Goal: Task Accomplishment & Management: Manage account settings

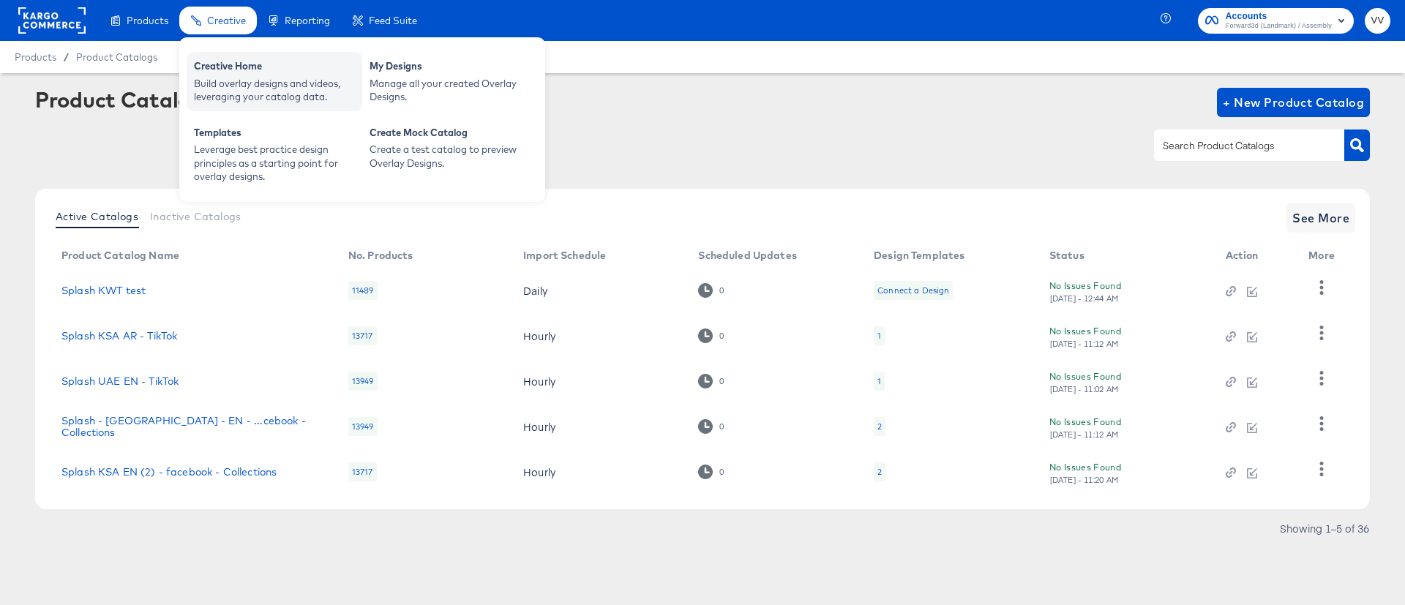
click at [354, 72] on div "Creative Home" at bounding box center [274, 68] width 161 height 18
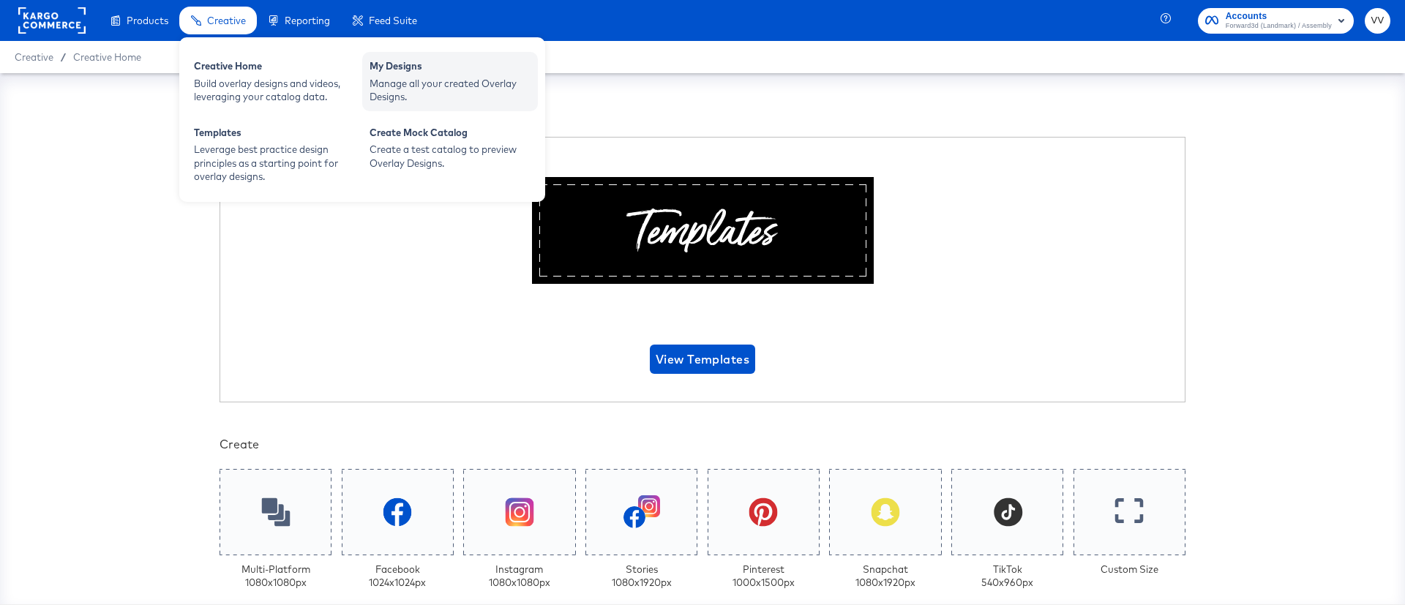
click at [412, 66] on div "My Designs" at bounding box center [450, 68] width 161 height 18
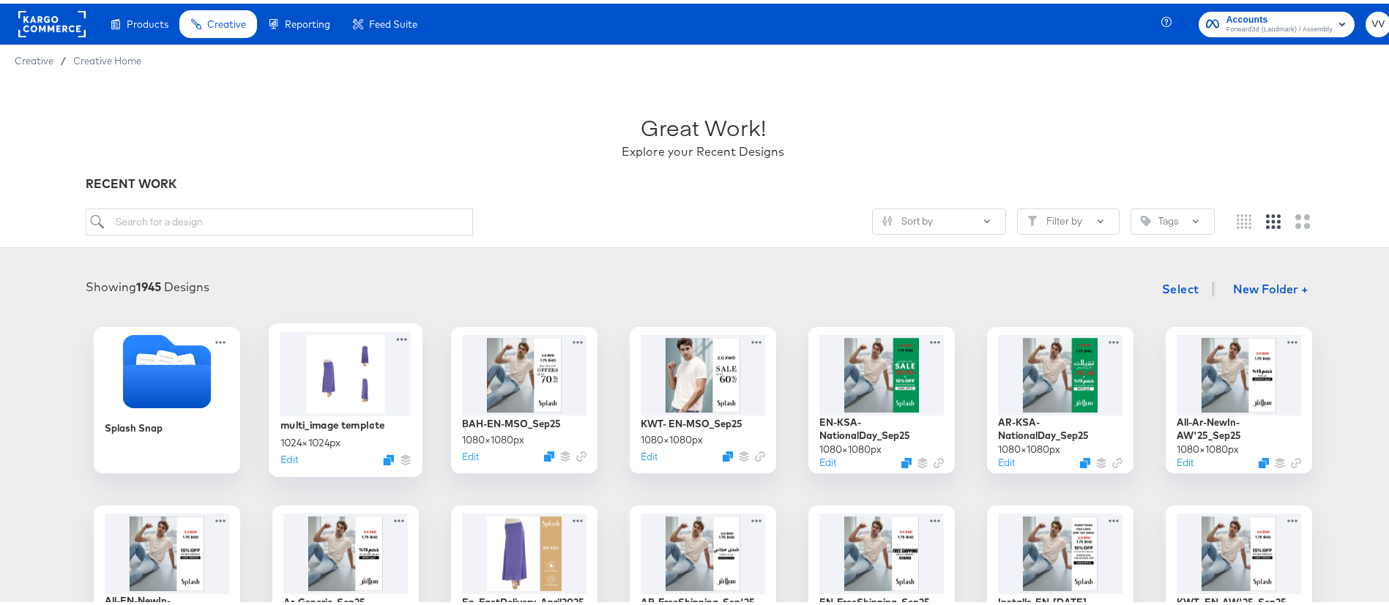
click at [291, 461] on div "Edit" at bounding box center [345, 456] width 131 height 14
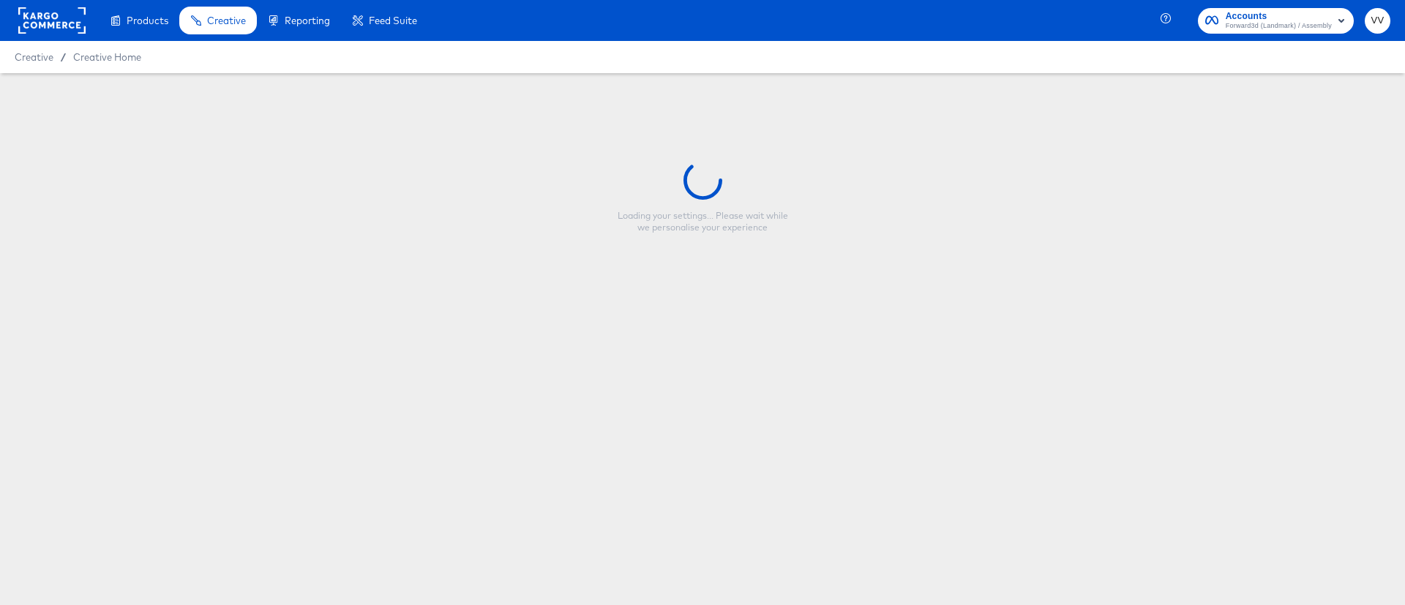
type input "multi_image template"
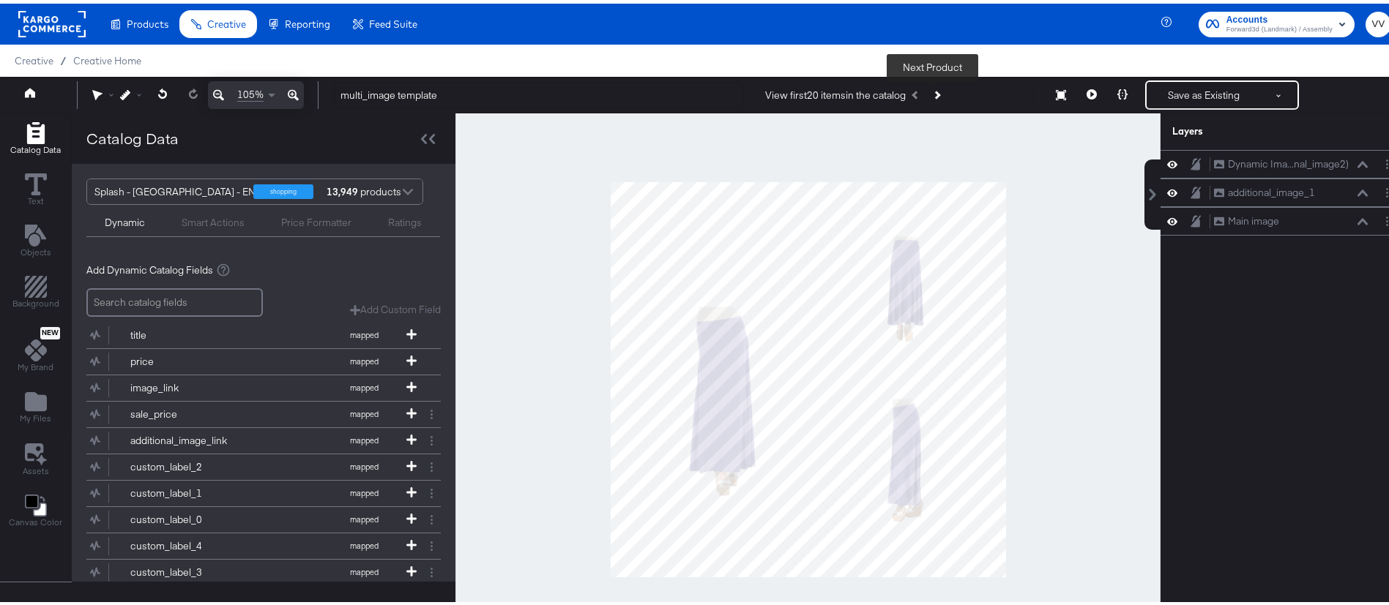
click at [932, 89] on icon "Next Product" at bounding box center [936, 91] width 8 height 8
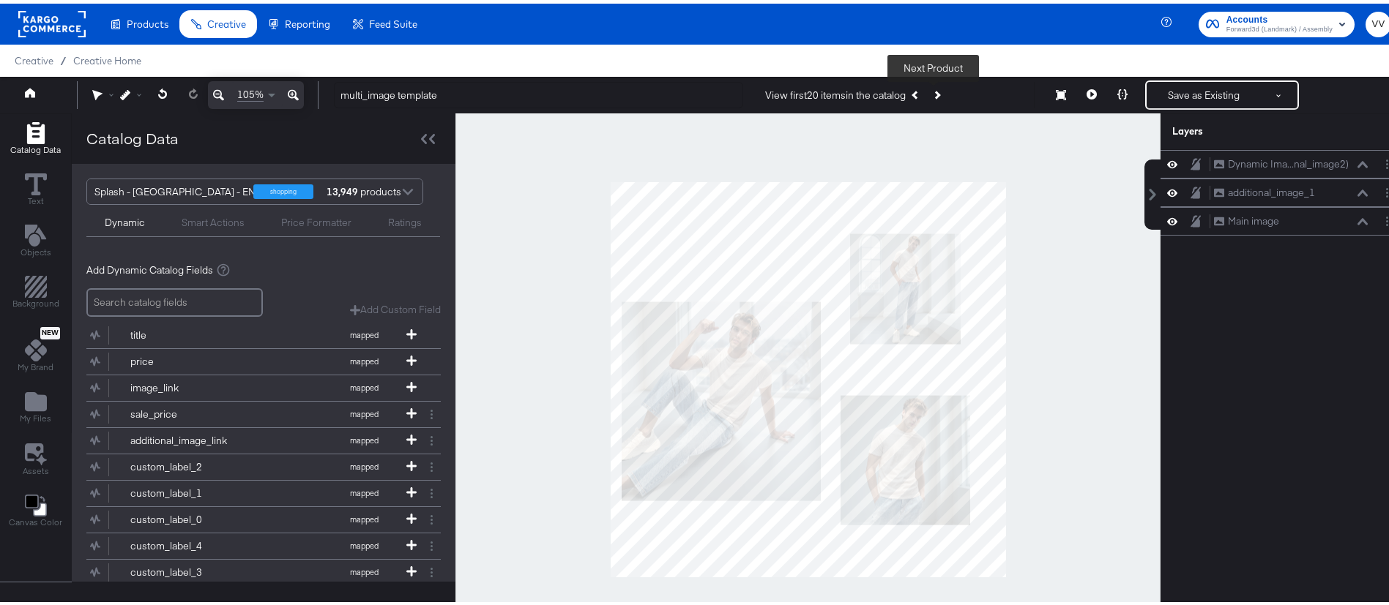
click at [932, 89] on icon "Next Product" at bounding box center [936, 91] width 8 height 8
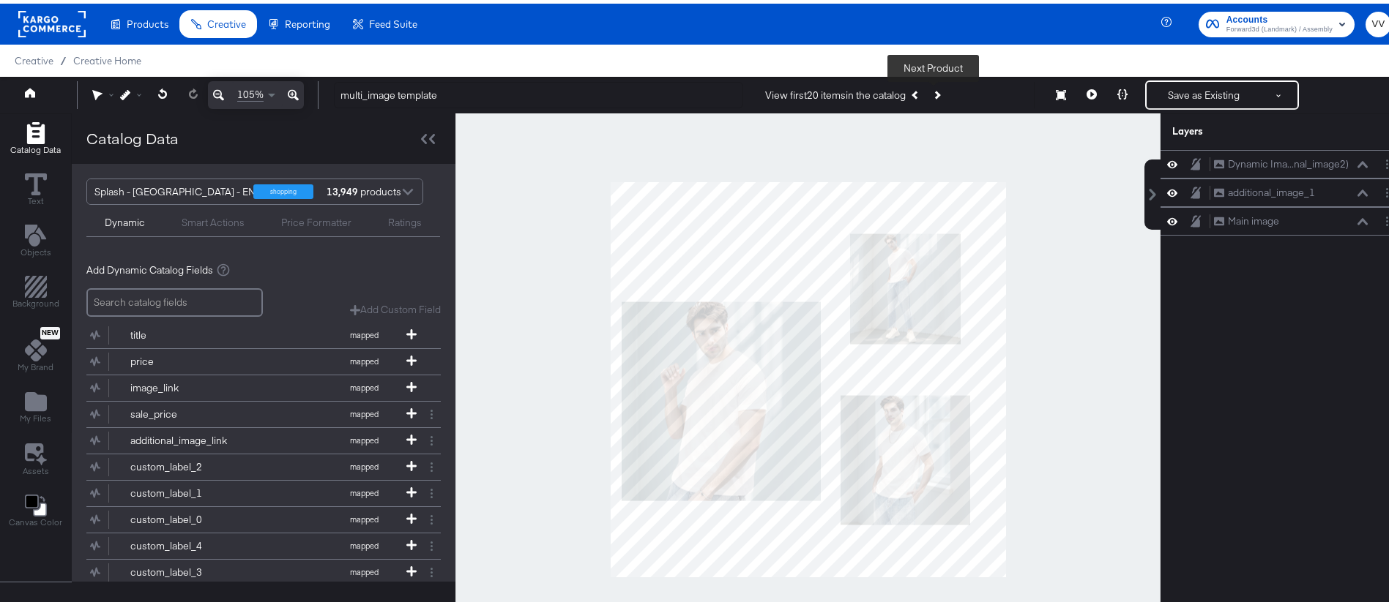
click at [932, 89] on icon "Next Product" at bounding box center [936, 91] width 8 height 8
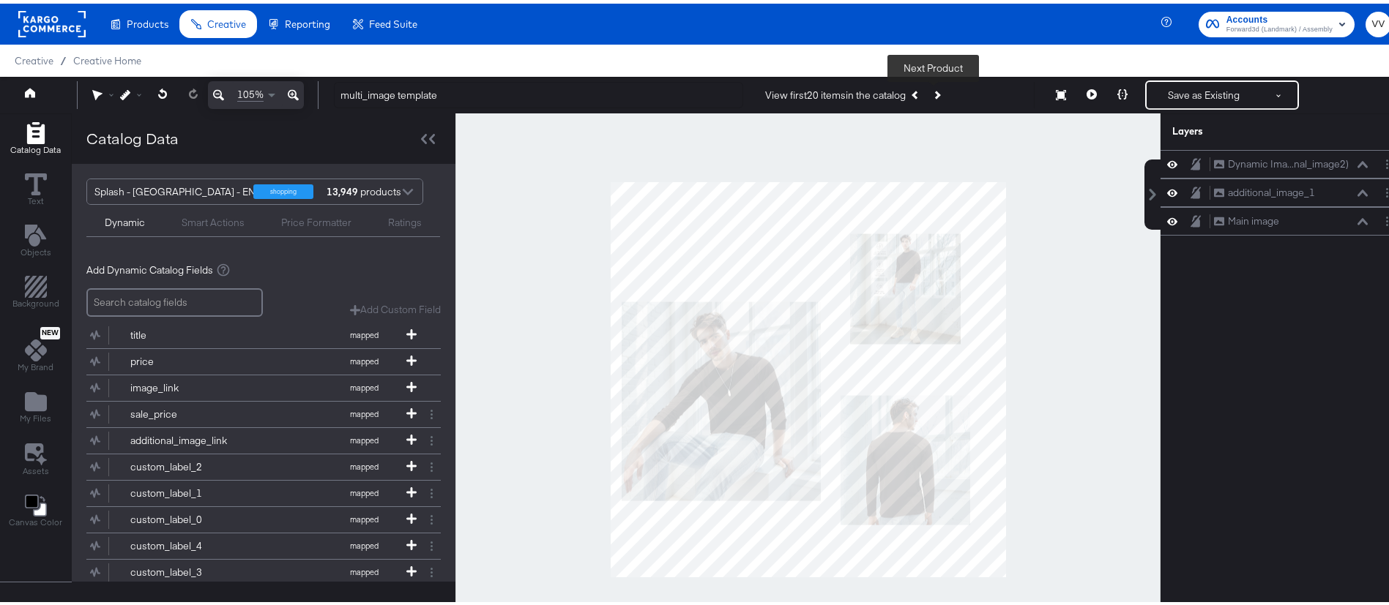
click at [932, 89] on icon "Next Product" at bounding box center [936, 91] width 8 height 8
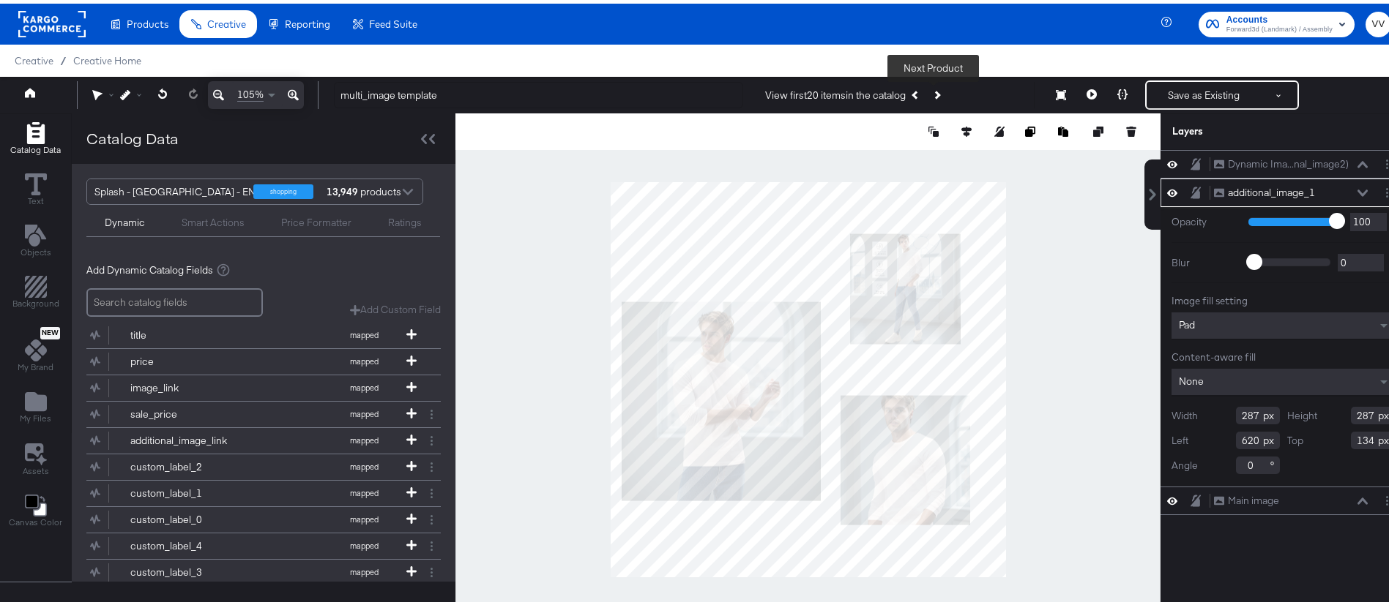
click at [934, 91] on icon "Next Product" at bounding box center [936, 91] width 8 height 8
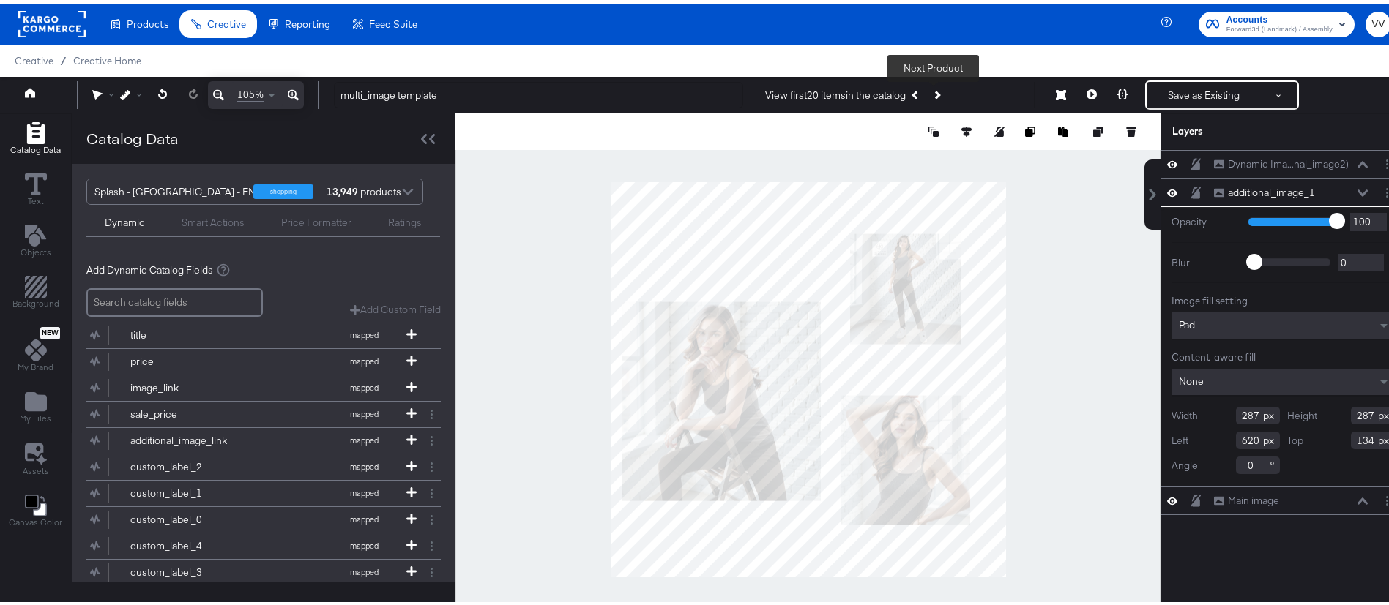
click at [934, 91] on icon "Next Product" at bounding box center [936, 91] width 8 height 8
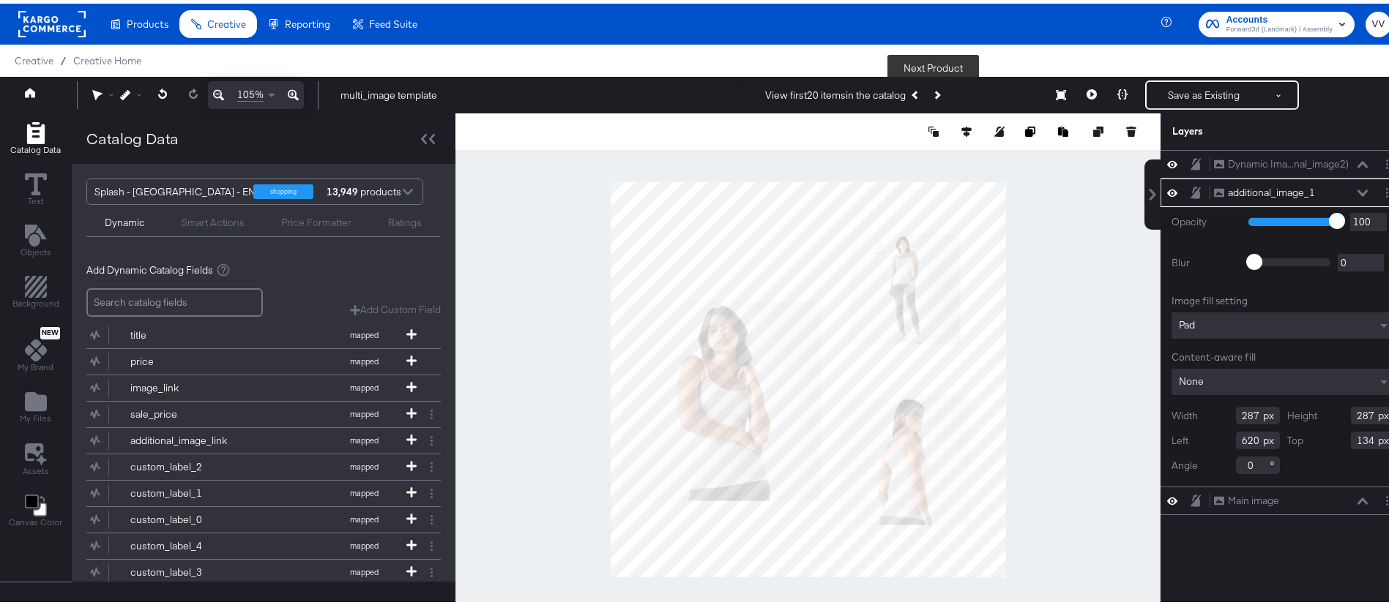
click at [934, 91] on icon "Next Product" at bounding box center [936, 91] width 8 height 8
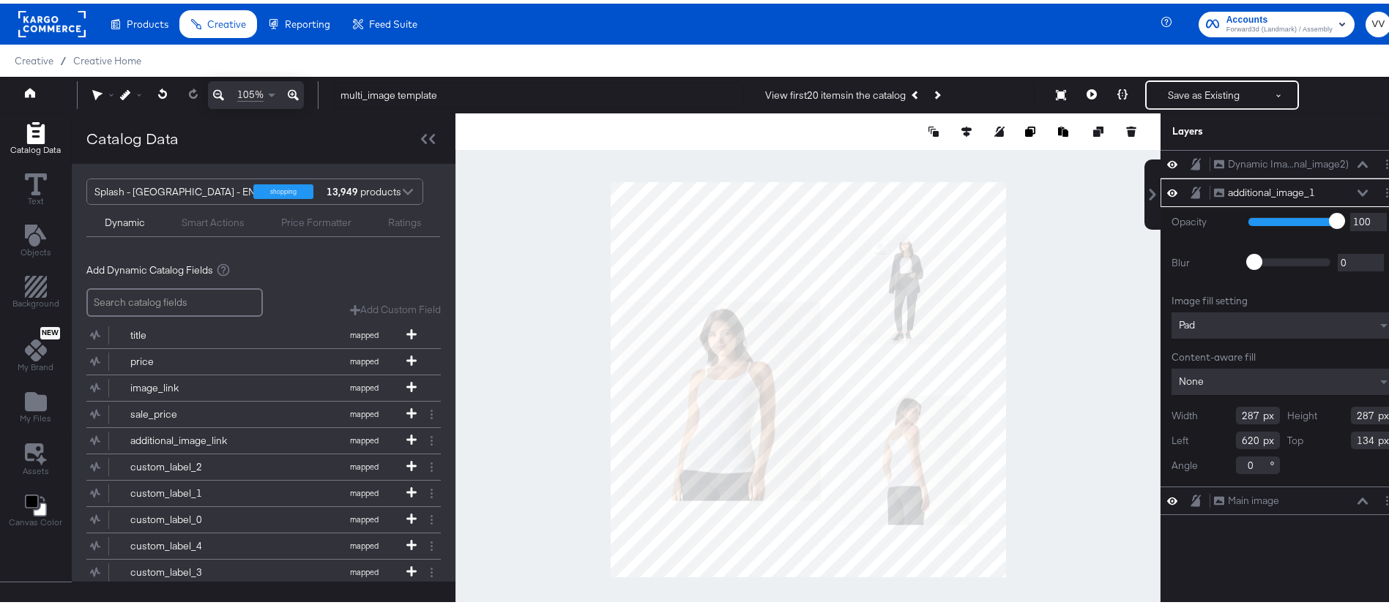
click at [1063, 290] on div at bounding box center [807, 376] width 705 height 533
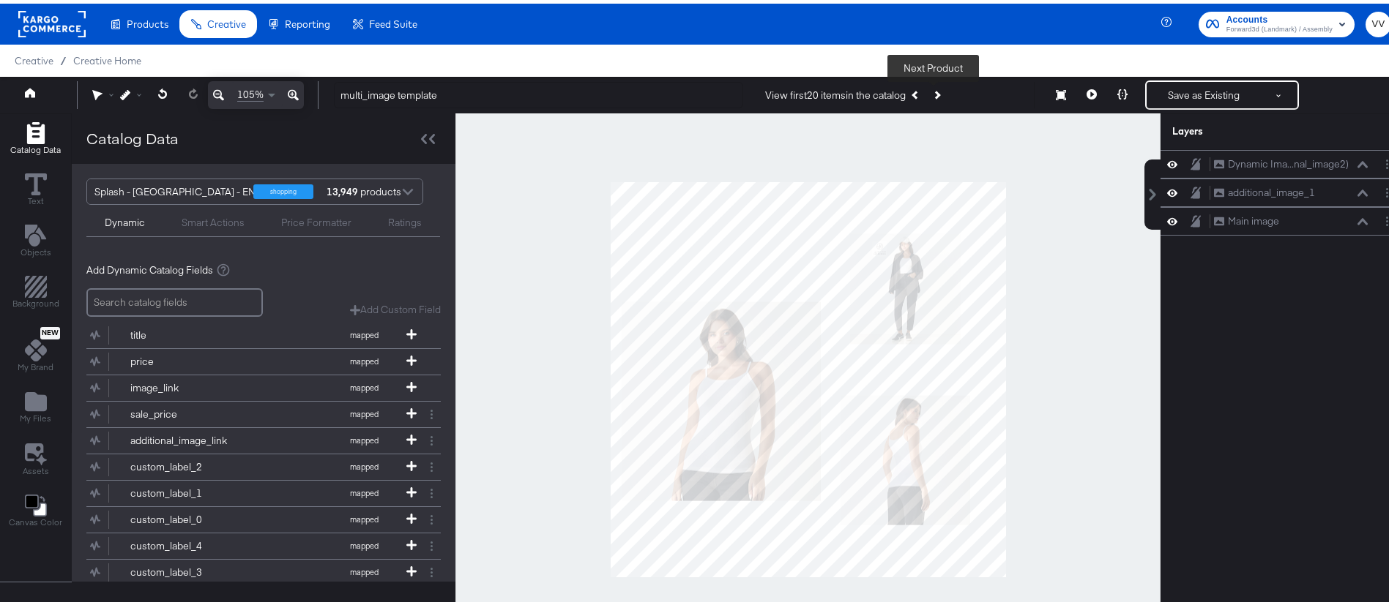
click at [932, 89] on icon "Next Product" at bounding box center [936, 91] width 8 height 8
click at [1036, 330] on div at bounding box center [807, 376] width 705 height 533
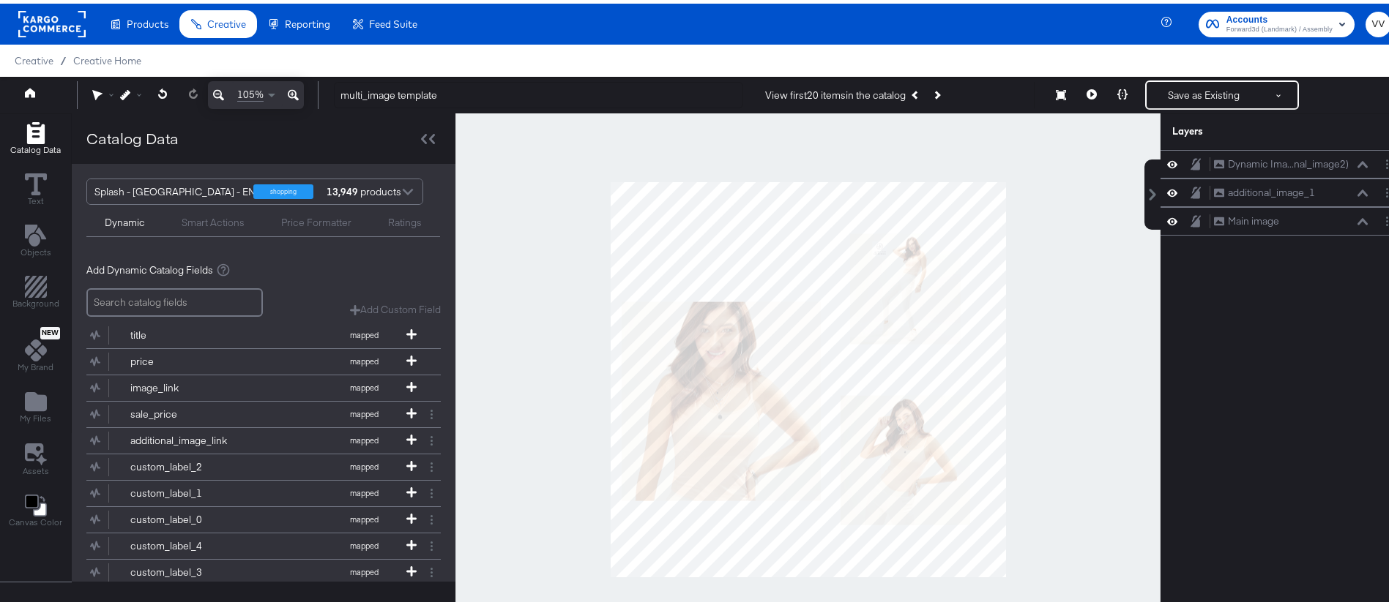
click at [1113, 586] on div at bounding box center [807, 376] width 705 height 533
click at [939, 92] on button "Next Product" at bounding box center [936, 91] width 20 height 26
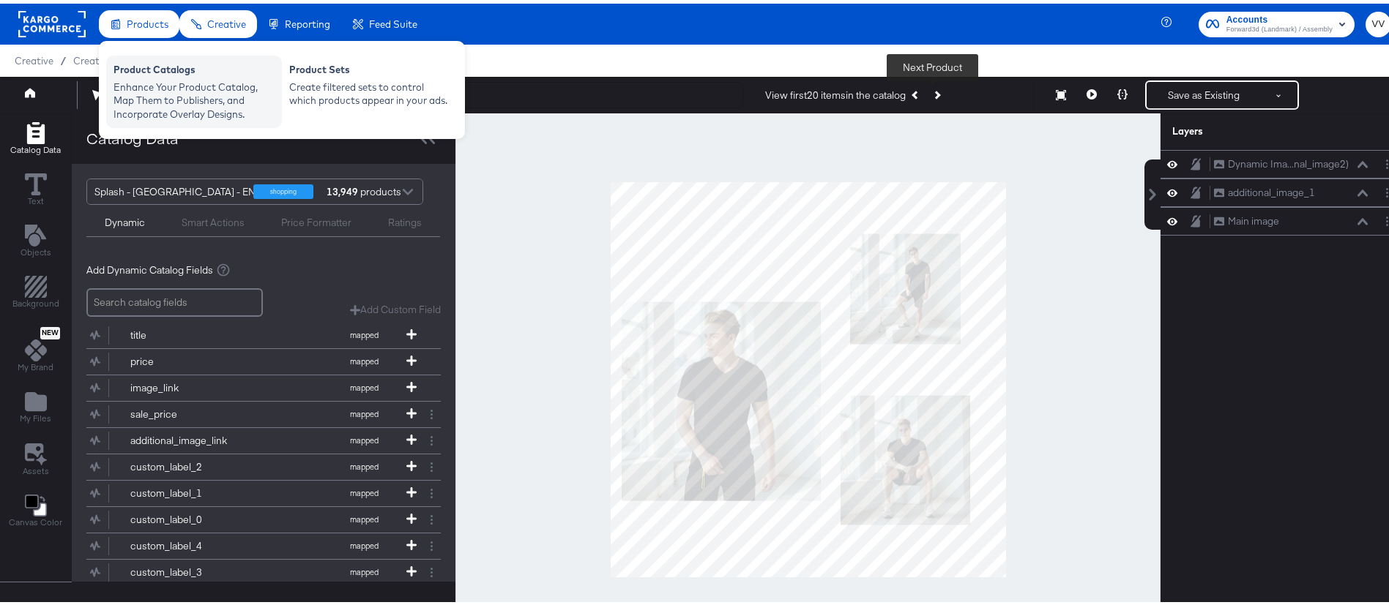
click at [197, 101] on div "Enhance Your Product Catalog, Map Them to Publishers, and Incorporate Overlay D…" at bounding box center [193, 97] width 161 height 41
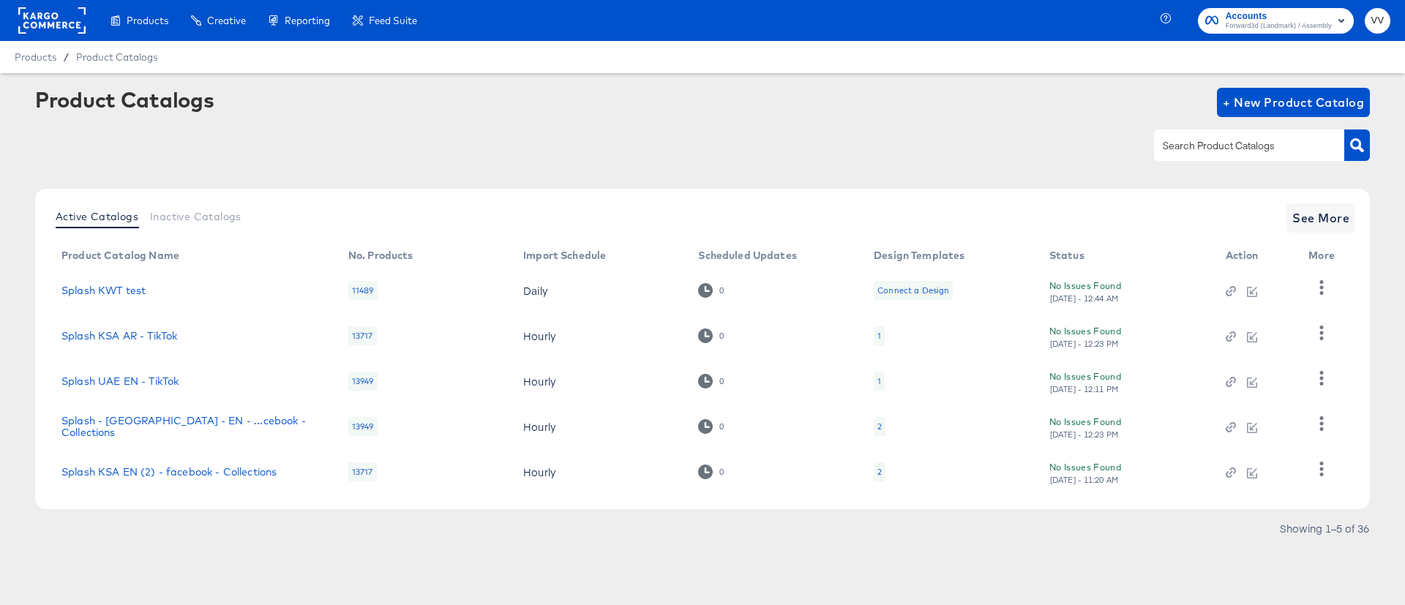
click at [42, 29] on rect at bounding box center [51, 20] width 67 height 26
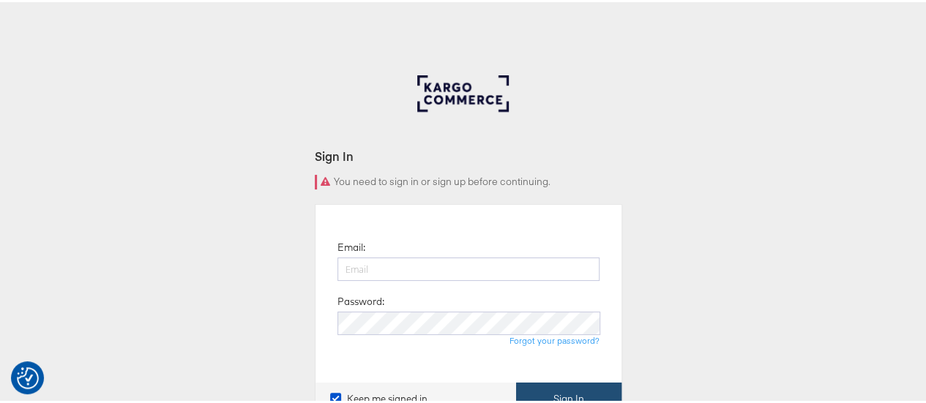
type input "[PERSON_NAME][EMAIL_ADDRESS][PERSON_NAME][DOMAIN_NAME]"
click at [576, 390] on button "Sign In" at bounding box center [568, 397] width 105 height 33
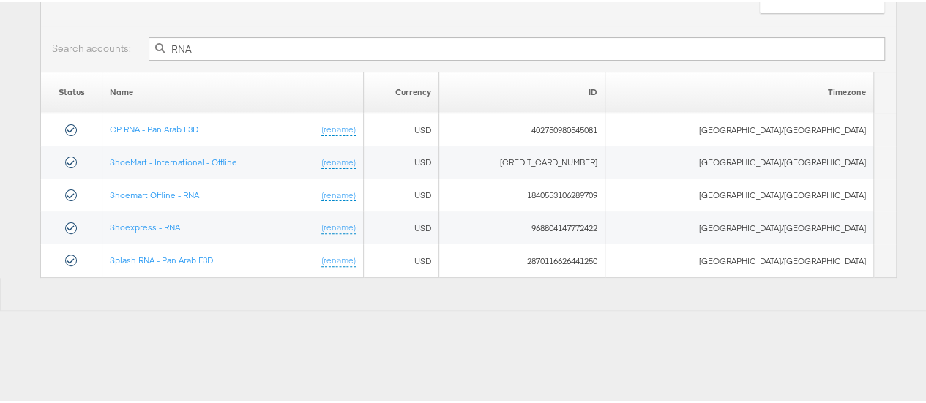
scroll to position [126, 0]
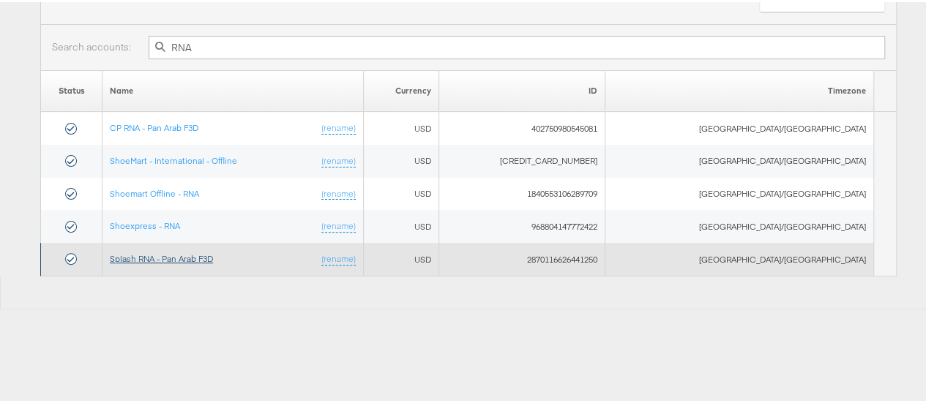
type input "RNA"
click at [213, 255] on link "Splash RNA - Pan Arab F3D" at bounding box center [161, 256] width 103 height 11
